Goal: Information Seeking & Learning: Learn about a topic

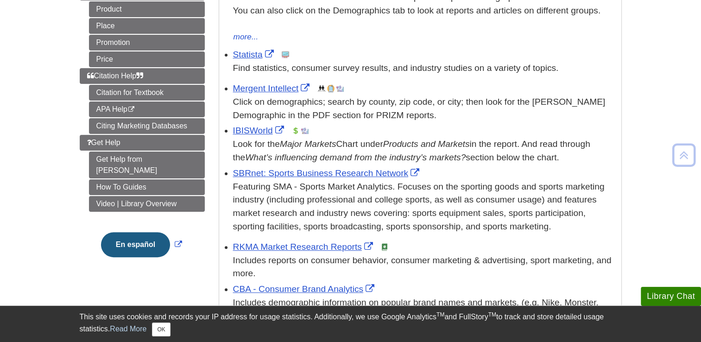
scroll to position [224, 0]
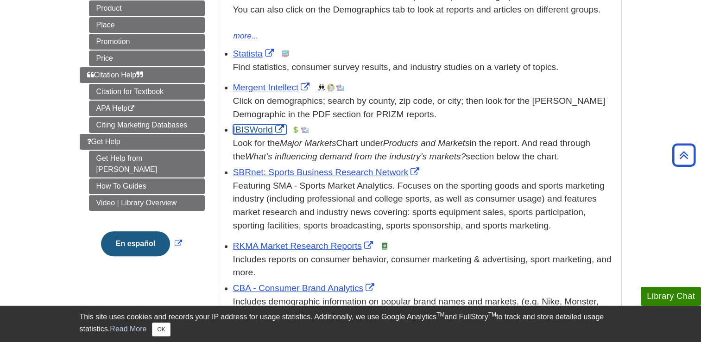
click at [251, 129] on link "IBISWorld" at bounding box center [259, 130] width 53 height 10
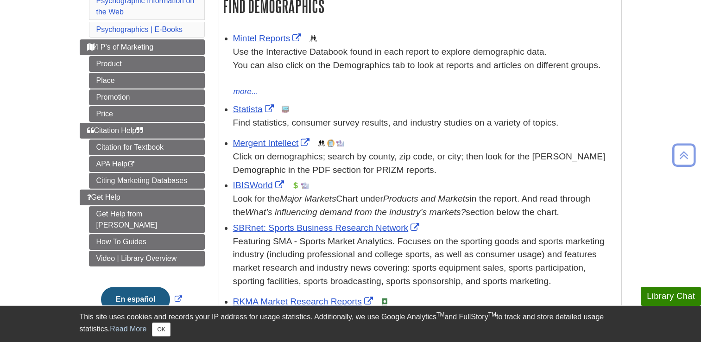
scroll to position [184, 0]
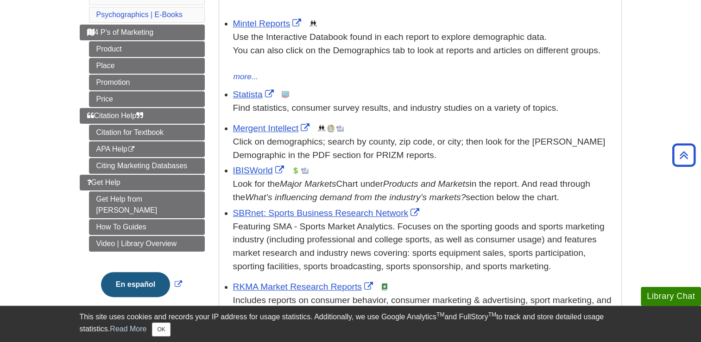
drag, startPoint x: 250, startPoint y: 177, endPoint x: 347, endPoint y: -31, distance: 230.1
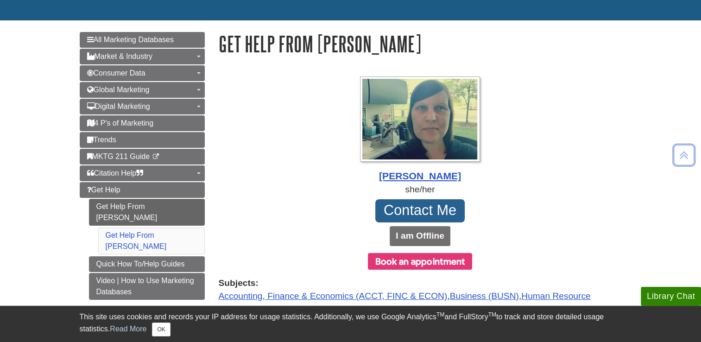
scroll to position [84, 0]
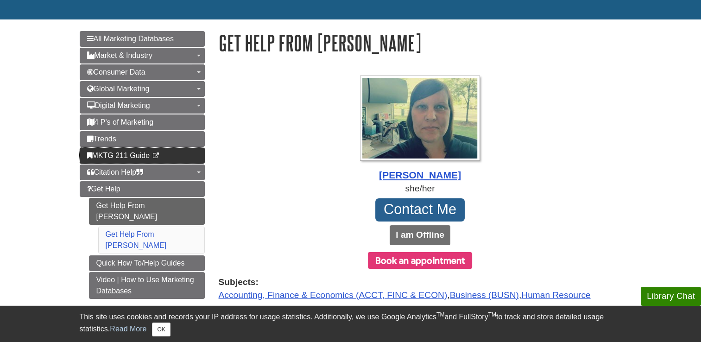
click at [189, 156] on link "MKTG 211 Guide This link opens in a new window" at bounding box center [142, 156] width 125 height 16
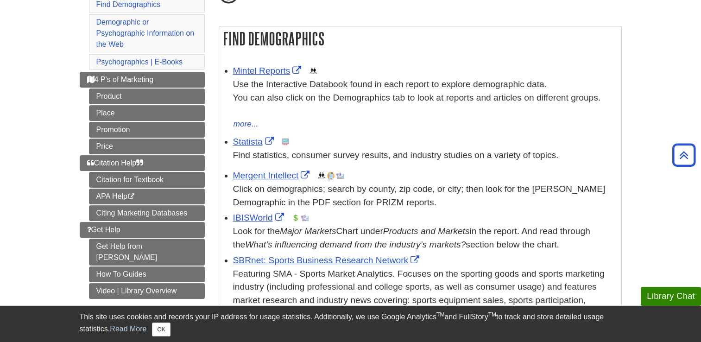
scroll to position [139, 0]
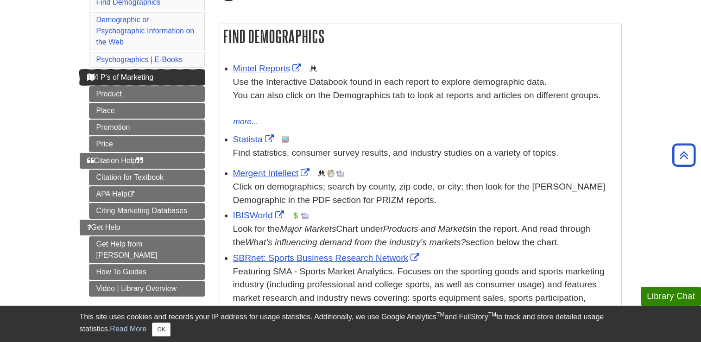
click at [120, 73] on span "4 P's of Marketing" at bounding box center [120, 77] width 67 height 8
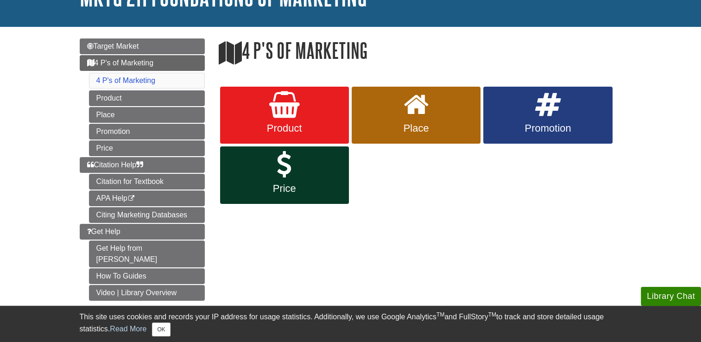
scroll to position [78, 0]
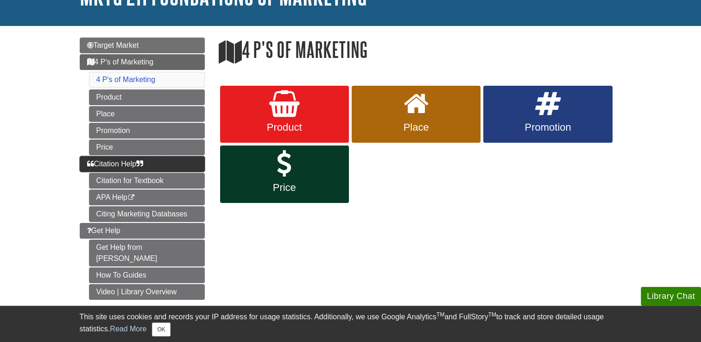
click at [132, 162] on span "Citation Help" at bounding box center [115, 164] width 57 height 8
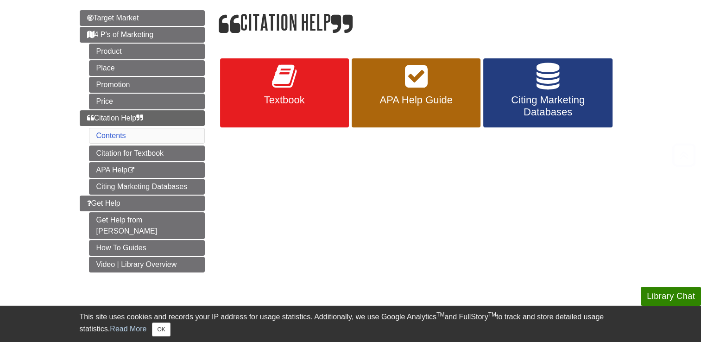
scroll to position [106, 0]
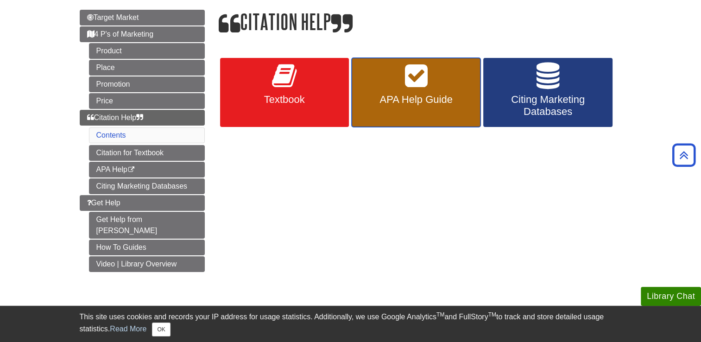
click at [426, 102] on span "APA Help Guide" at bounding box center [416, 100] width 115 height 12
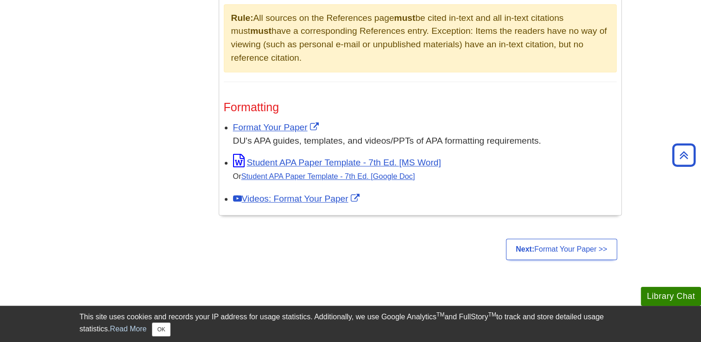
scroll to position [719, 0]
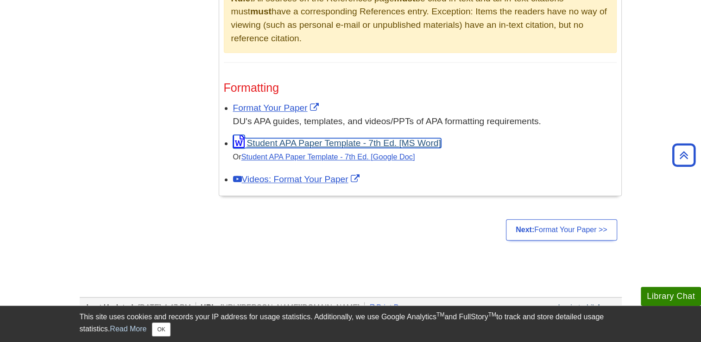
click at [353, 145] on link "Student APA Paper Template - 7th Ed. [MS Word]" at bounding box center [337, 143] width 208 height 10
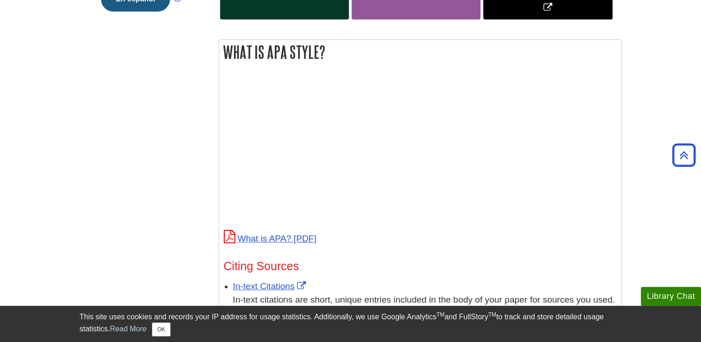
scroll to position [0, 0]
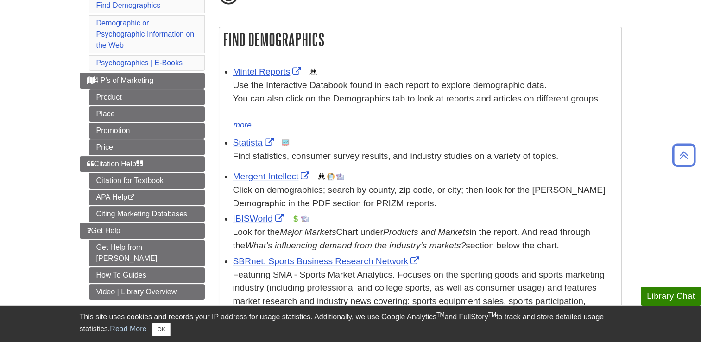
scroll to position [135, 0]
click at [256, 226] on div "Look for the Major Markets Chart under Products and Markets in the report. And …" at bounding box center [425, 239] width 384 height 27
click at [252, 222] on link "IBISWorld" at bounding box center [259, 219] width 53 height 10
